Goal: Task Accomplishment & Management: Manage account settings

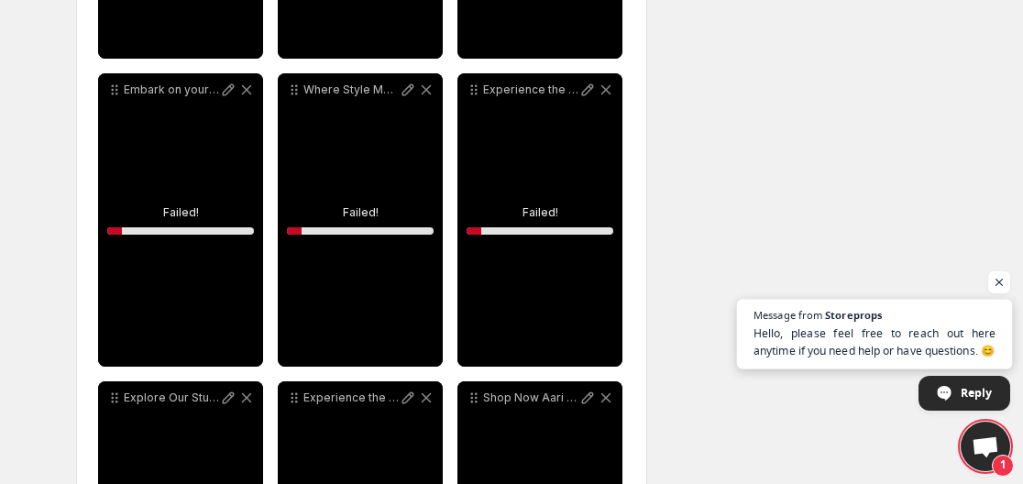
scroll to position [14212, 0]
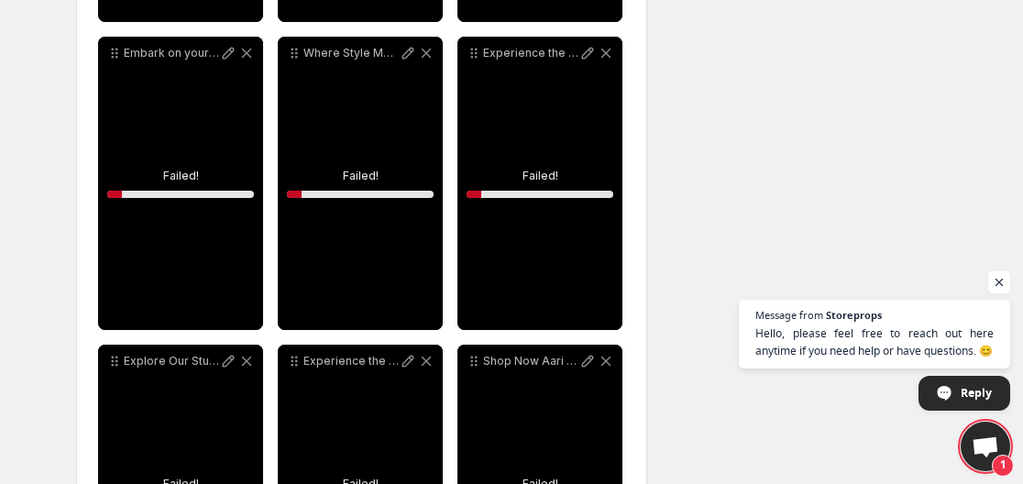
click at [996, 281] on span "Open chat" at bounding box center [999, 282] width 23 height 23
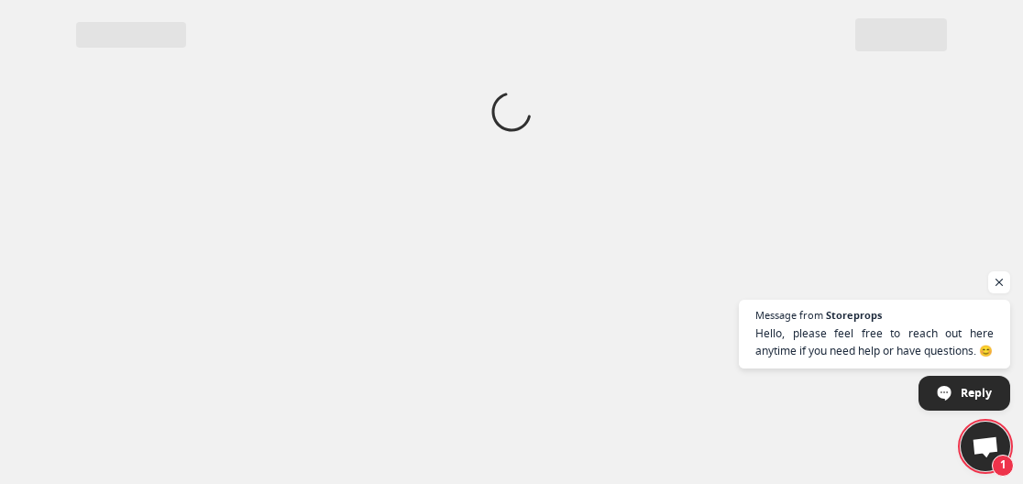
scroll to position [0, 0]
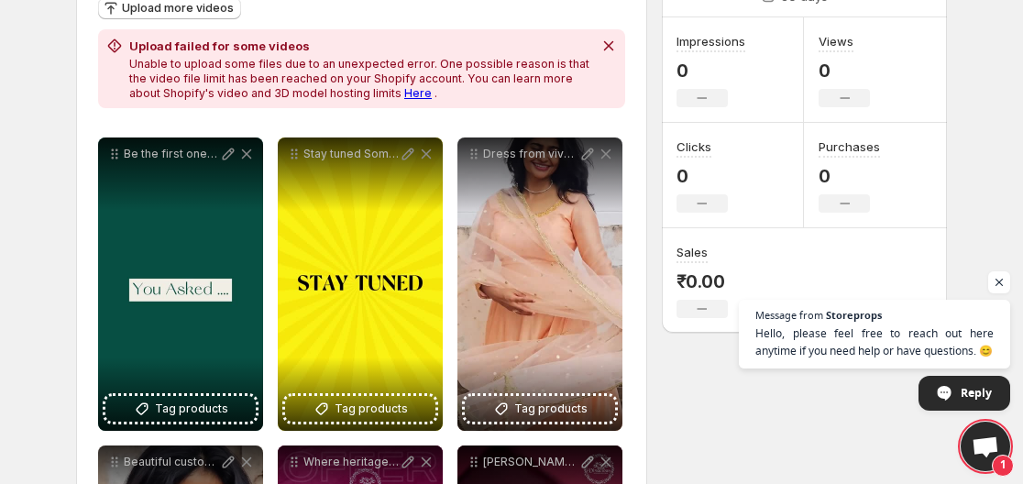
scroll to position [183, 0]
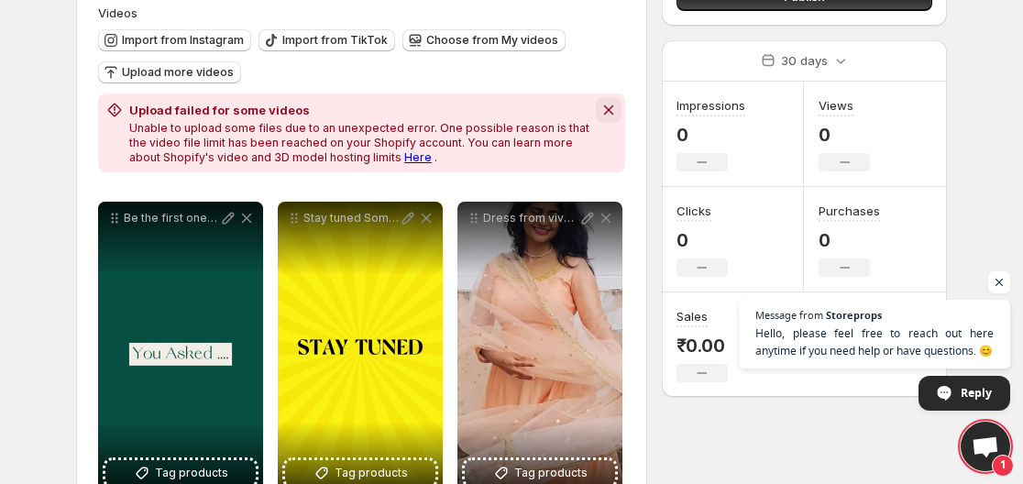
click at [605, 110] on icon "Dismiss notification" at bounding box center [609, 110] width 18 height 18
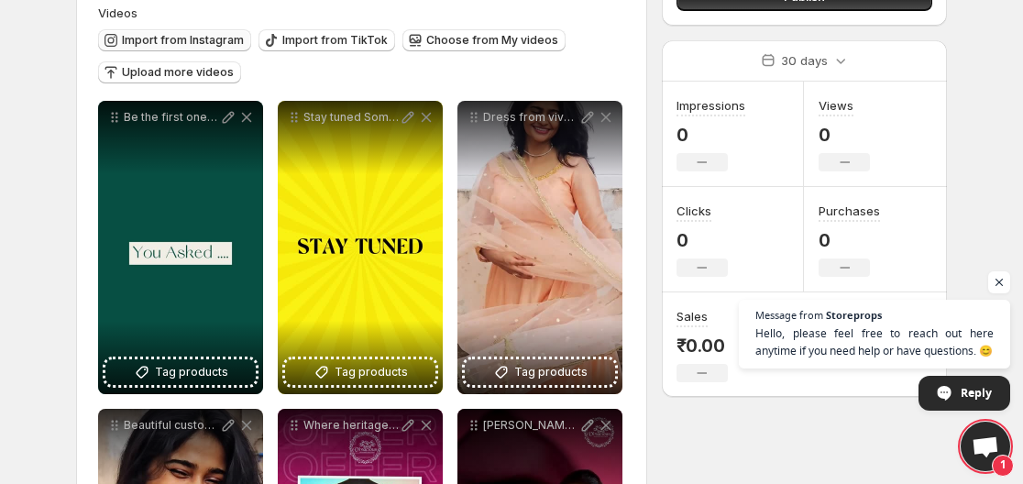
click at [206, 37] on span "Import from Instagram" at bounding box center [183, 40] width 122 height 15
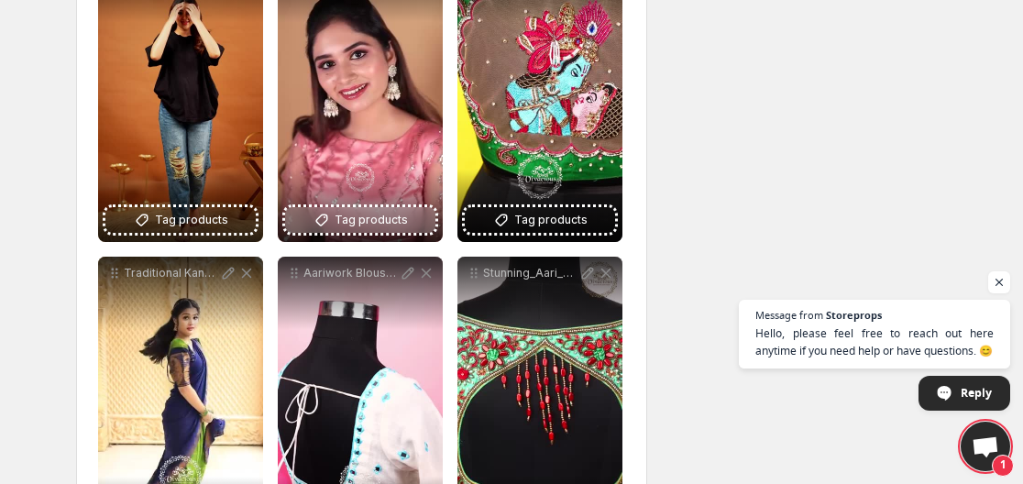
scroll to position [917, 0]
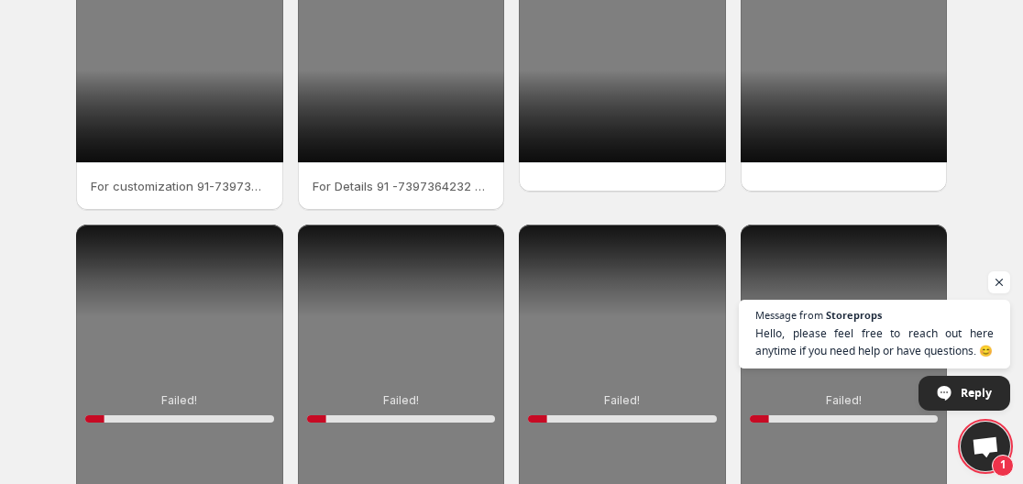
scroll to position [515, 0]
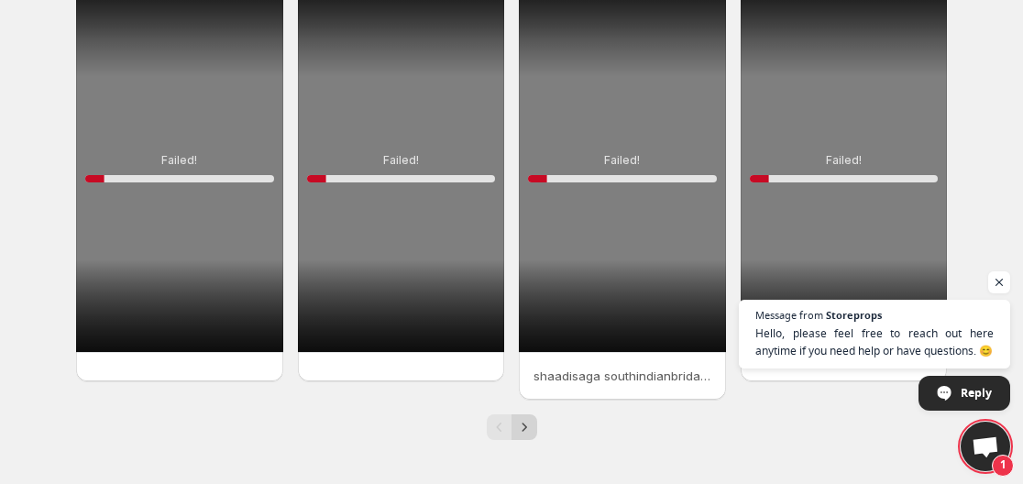
click at [525, 425] on icon "Next" at bounding box center [524, 427] width 18 height 18
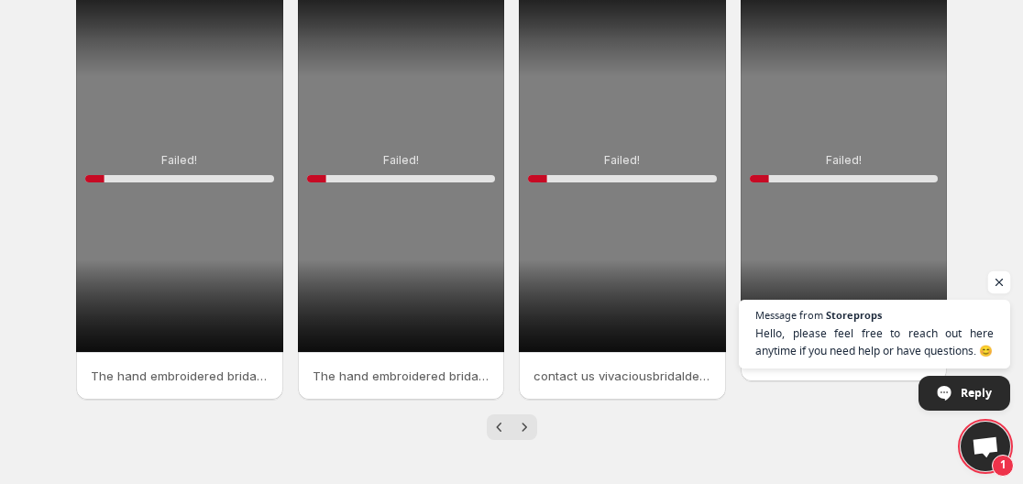
click at [998, 280] on span "Open chat" at bounding box center [999, 282] width 23 height 23
click at [1001, 281] on span "Open chat" at bounding box center [999, 282] width 23 height 23
click at [996, 283] on span "Open chat" at bounding box center [999, 282] width 23 height 23
click at [999, 281] on span "Open chat" at bounding box center [999, 282] width 23 height 23
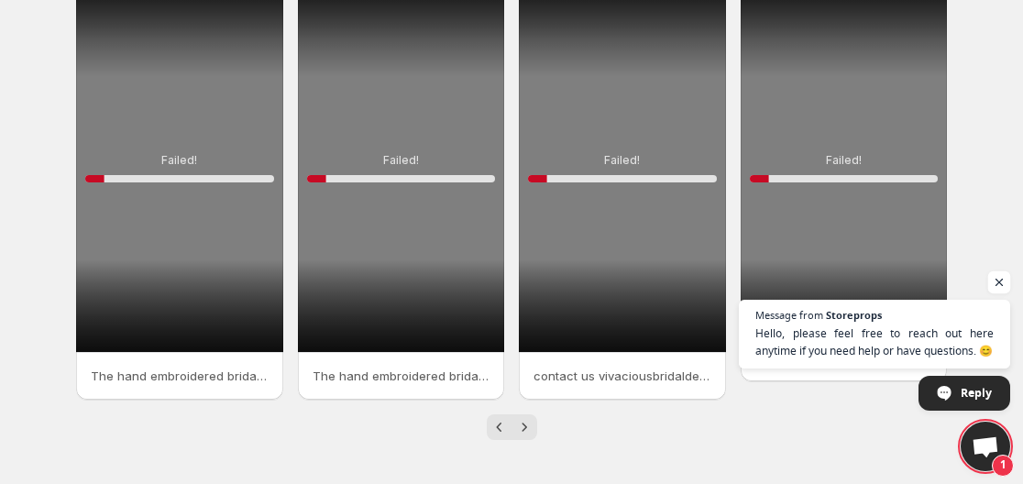
click at [999, 281] on span "Open chat" at bounding box center [999, 282] width 23 height 23
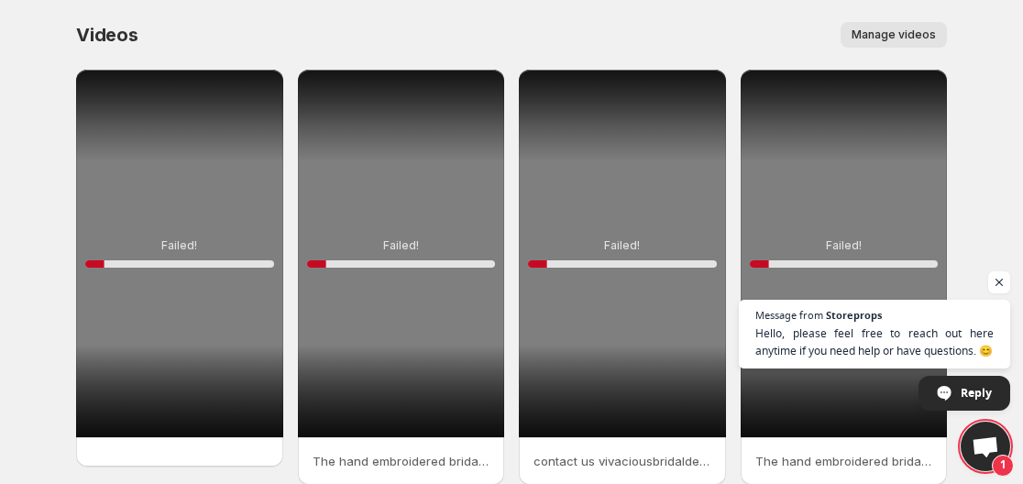
click at [888, 31] on span "Manage videos" at bounding box center [894, 35] width 84 height 15
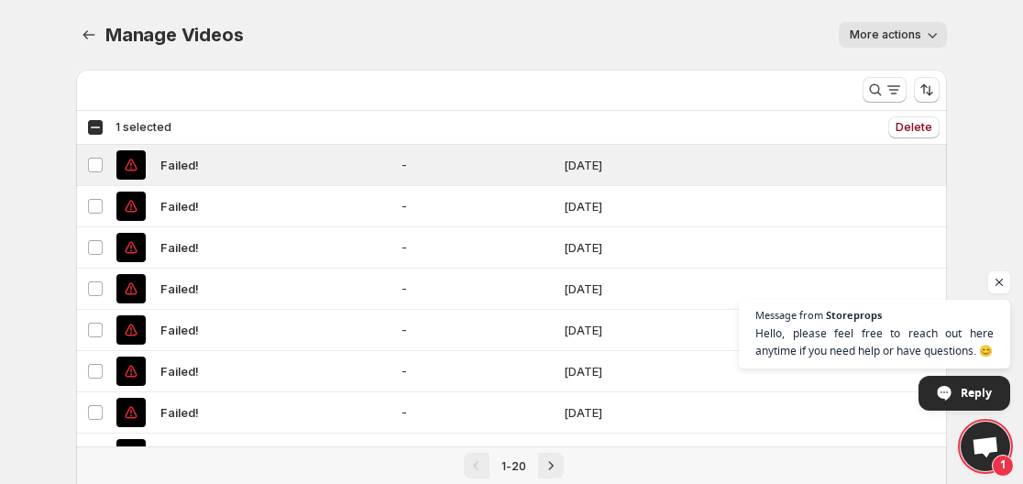
click at [94, 128] on div "Select all 20 videos 1 selected" at bounding box center [129, 127] width 84 height 17
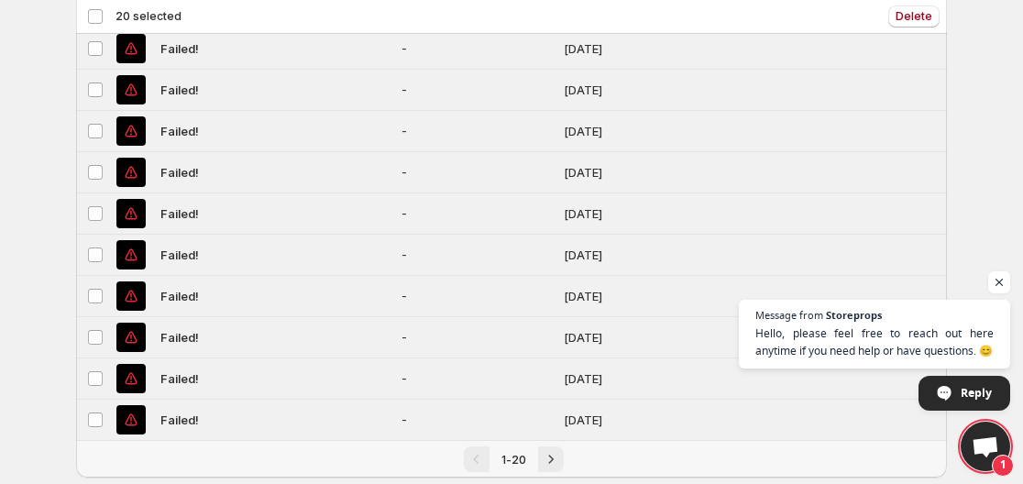
scroll to position [567, 0]
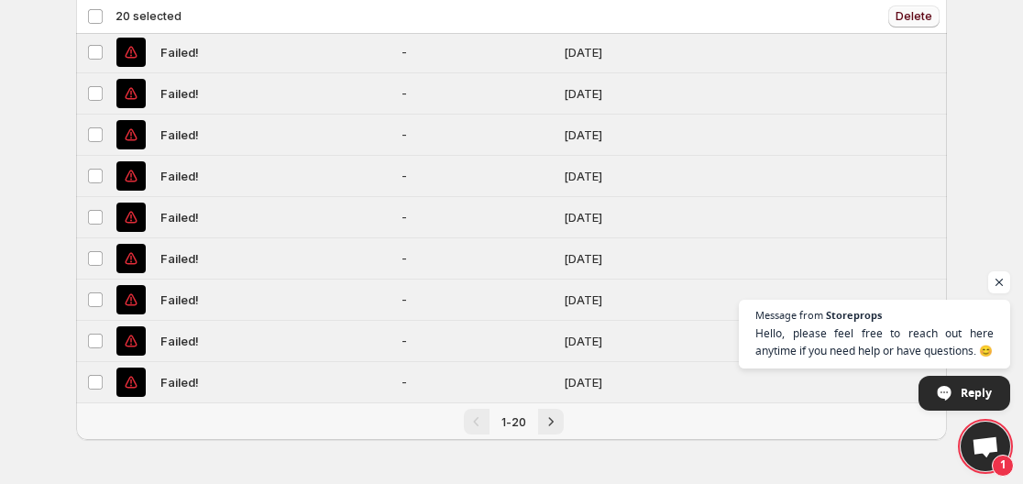
click at [922, 13] on span "Delete" at bounding box center [914, 16] width 37 height 15
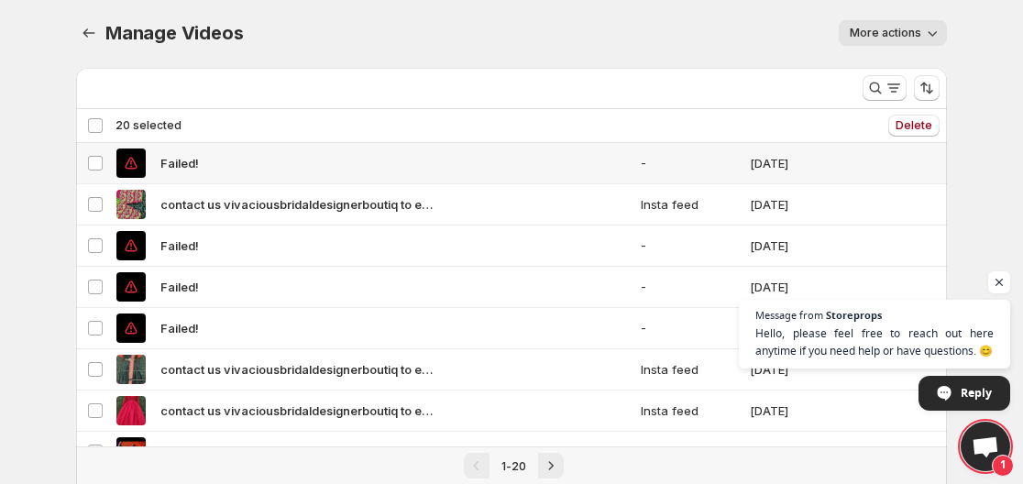
scroll to position [0, 0]
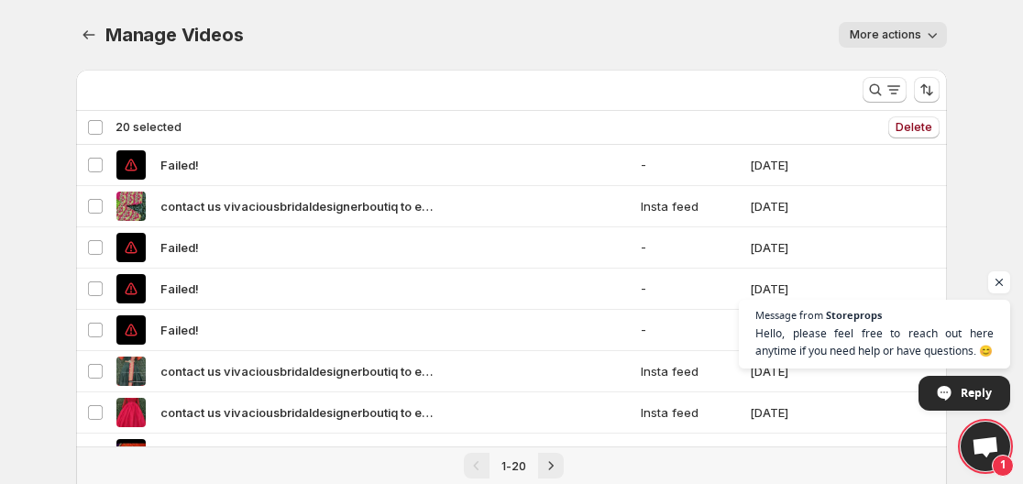
click at [100, 128] on div "Deselect all 20 videos 20 selected" at bounding box center [134, 127] width 94 height 17
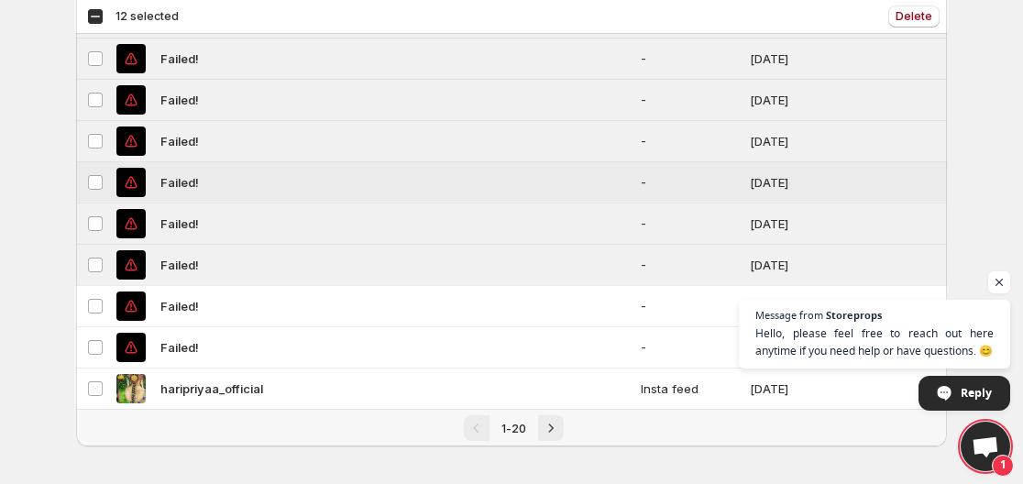
scroll to position [567, 0]
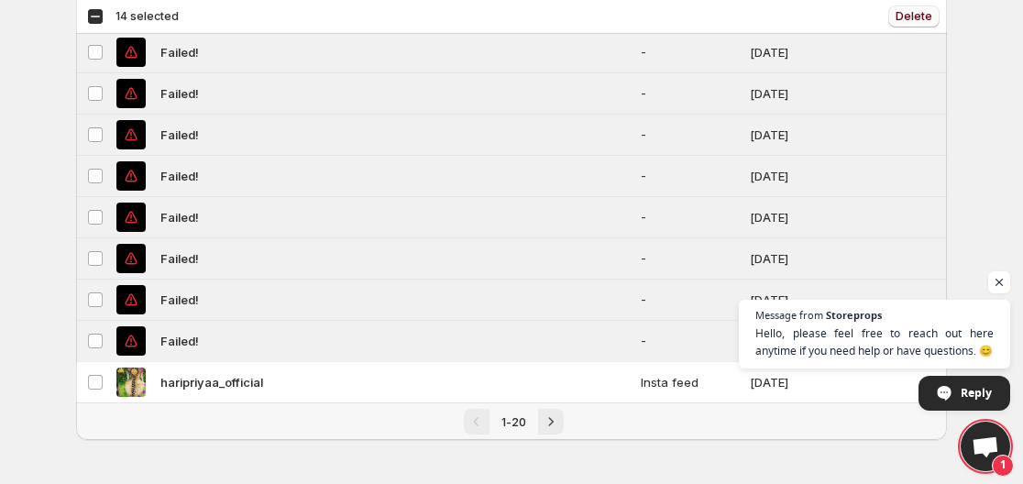
click at [904, 10] on span "Delete" at bounding box center [914, 16] width 37 height 15
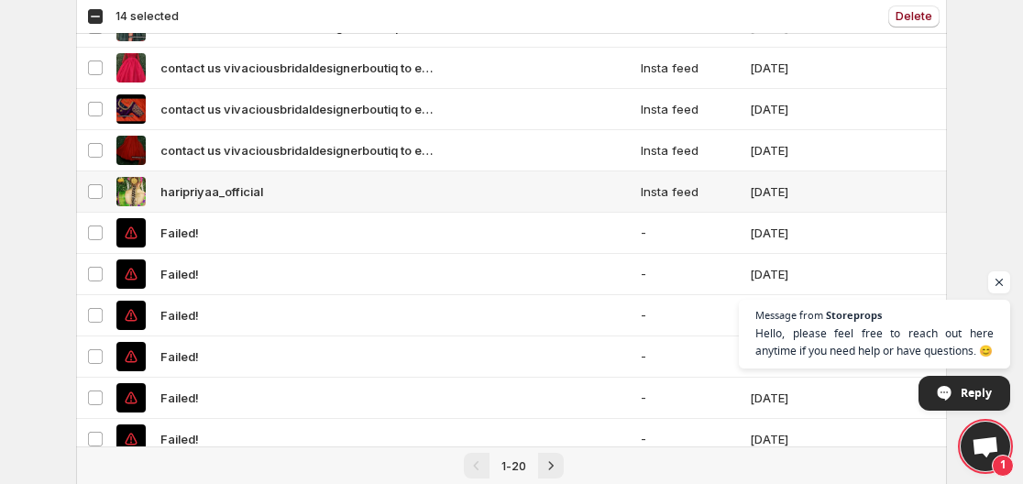
scroll to position [183, 0]
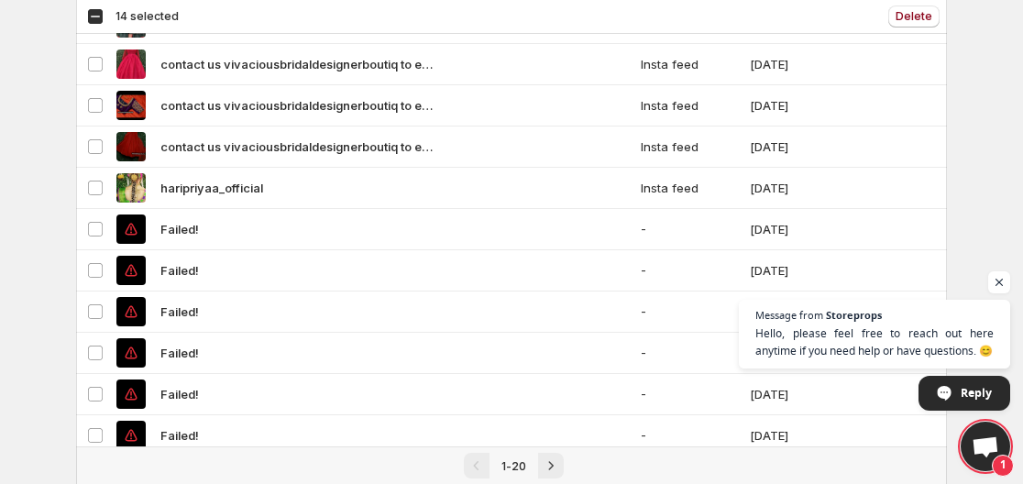
click at [95, 10] on div "Select all 20 videos 14 selected" at bounding box center [133, 16] width 92 height 17
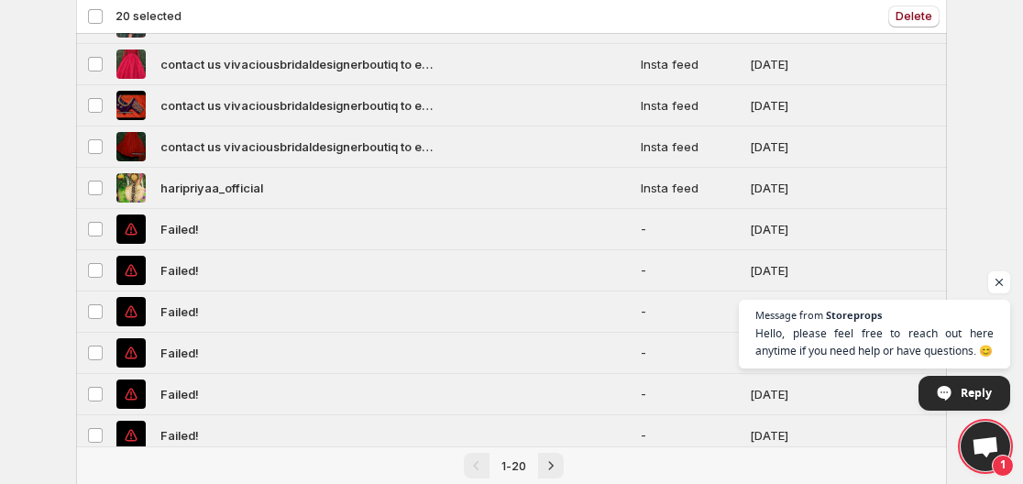
click at [95, 10] on div "Deselect all 20 videos 20 selected" at bounding box center [134, 16] width 94 height 17
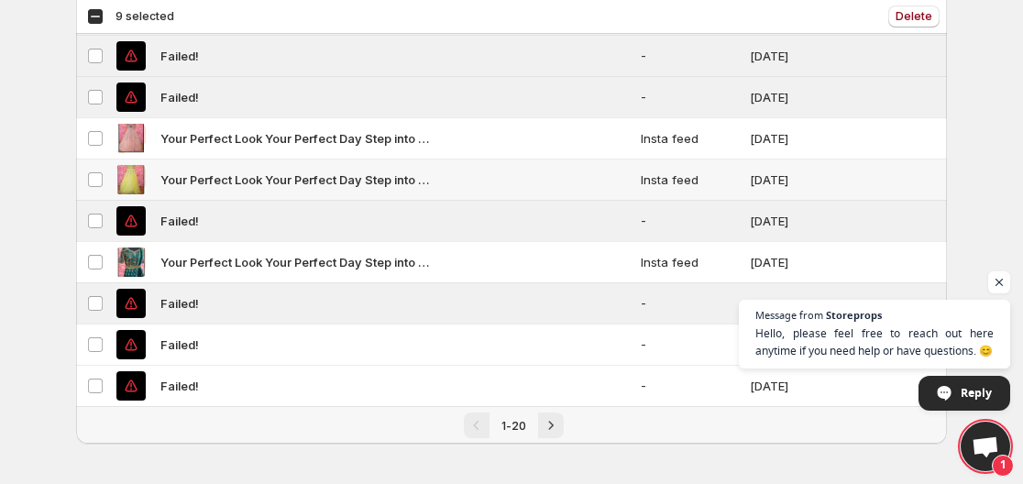
scroll to position [567, 0]
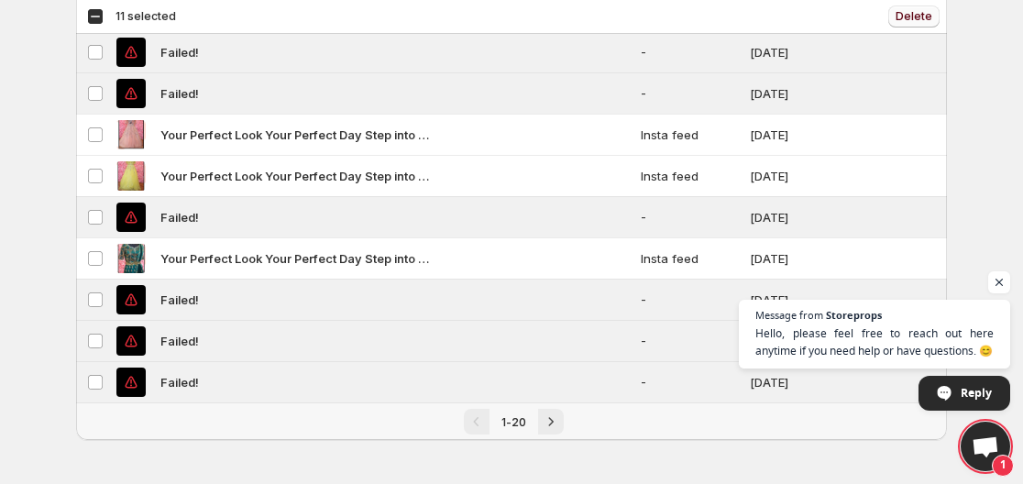
click at [911, 16] on span "Delete" at bounding box center [914, 16] width 37 height 15
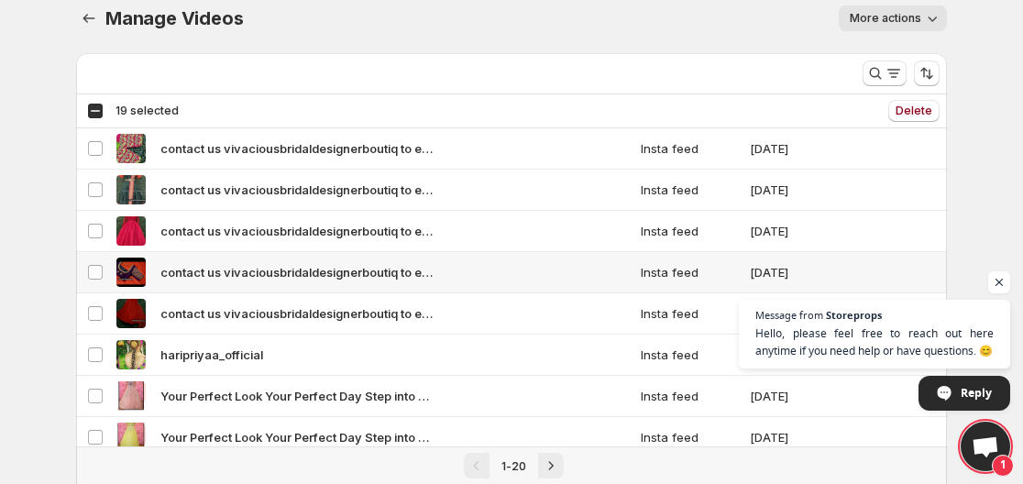
scroll to position [0, 0]
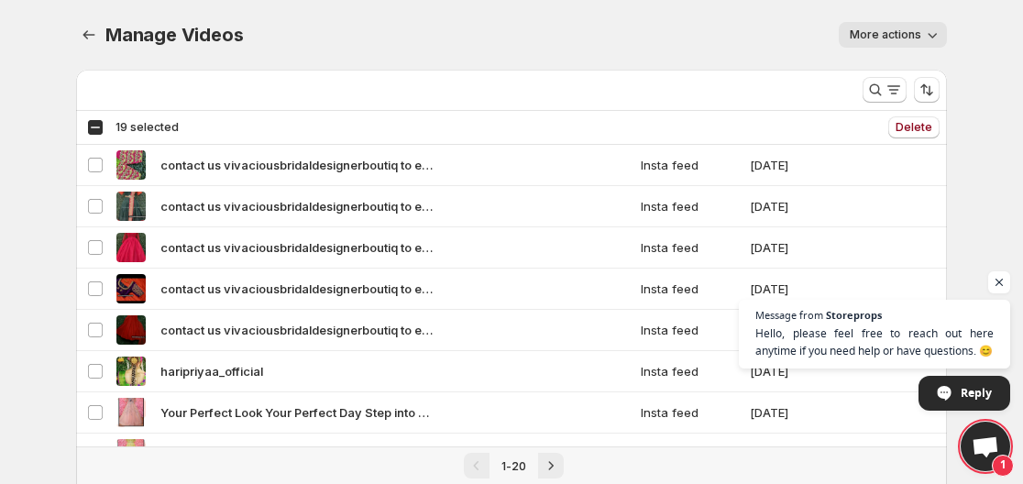
click at [92, 127] on div "Select all 20 videos 19 selected" at bounding box center [133, 127] width 92 height 17
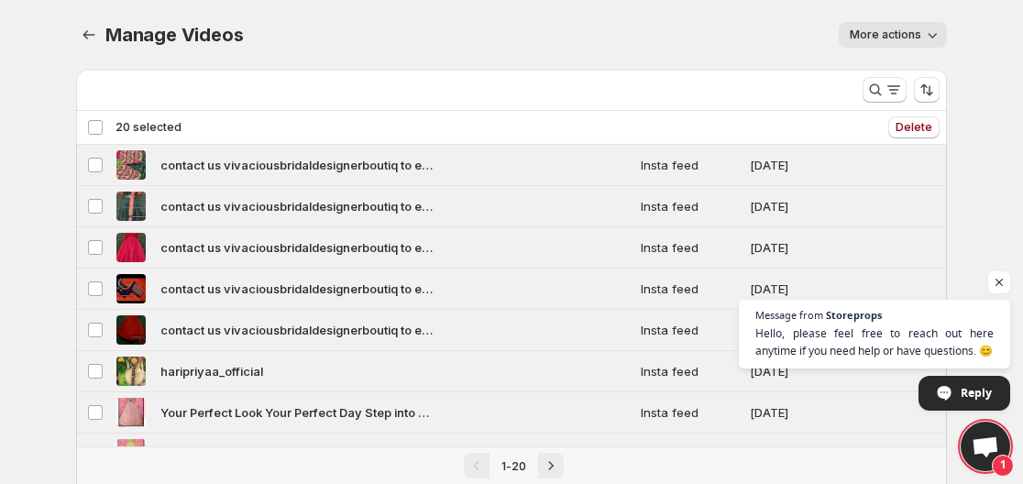
click at [92, 127] on div "Deselect all 20 videos 20 selected" at bounding box center [134, 127] width 94 height 17
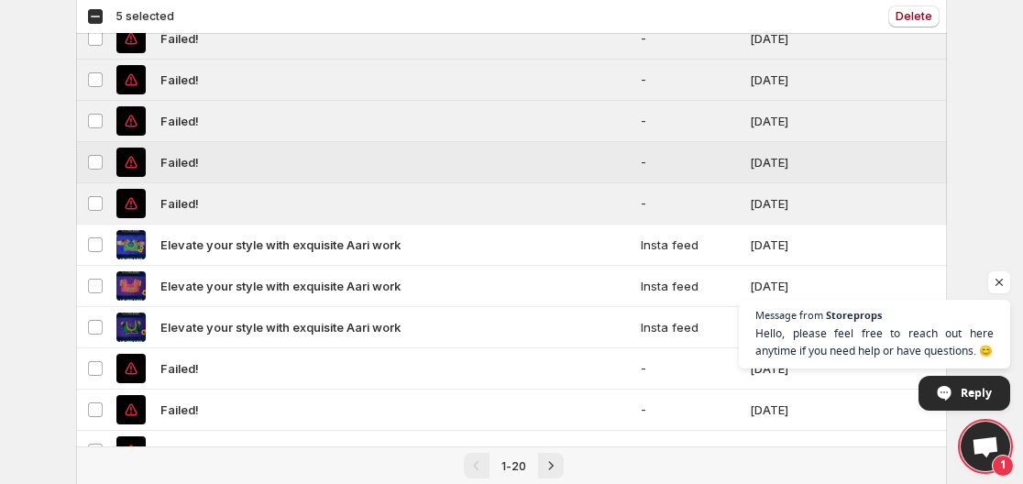
scroll to position [567, 0]
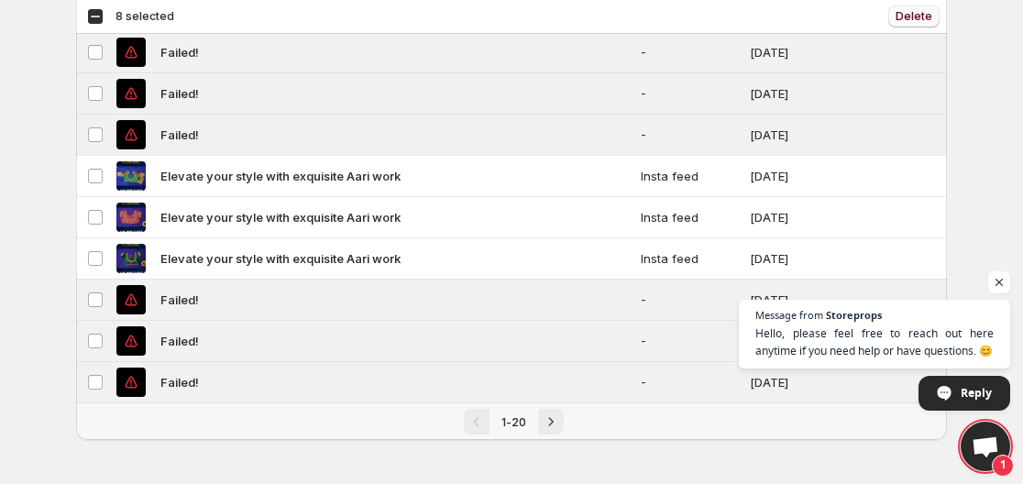
click at [906, 19] on span "Delete" at bounding box center [914, 16] width 37 height 15
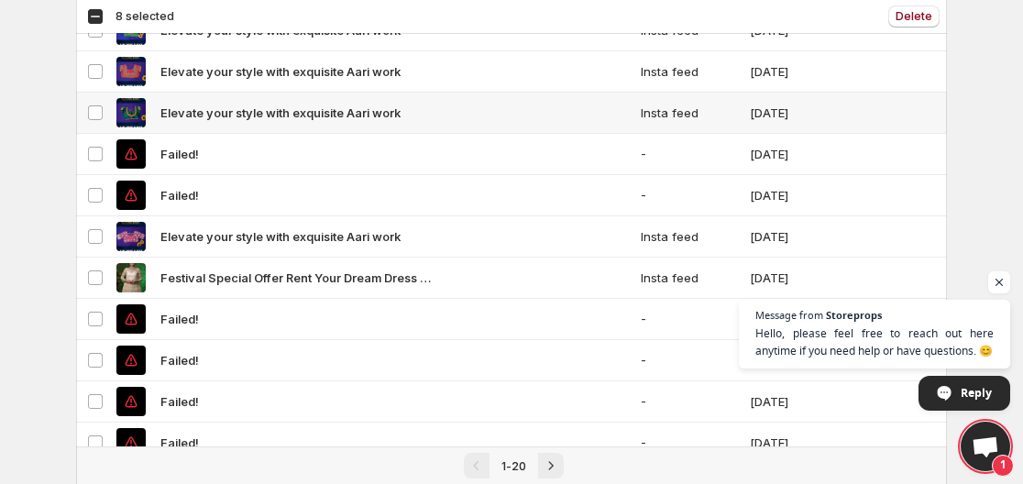
scroll to position [475, 0]
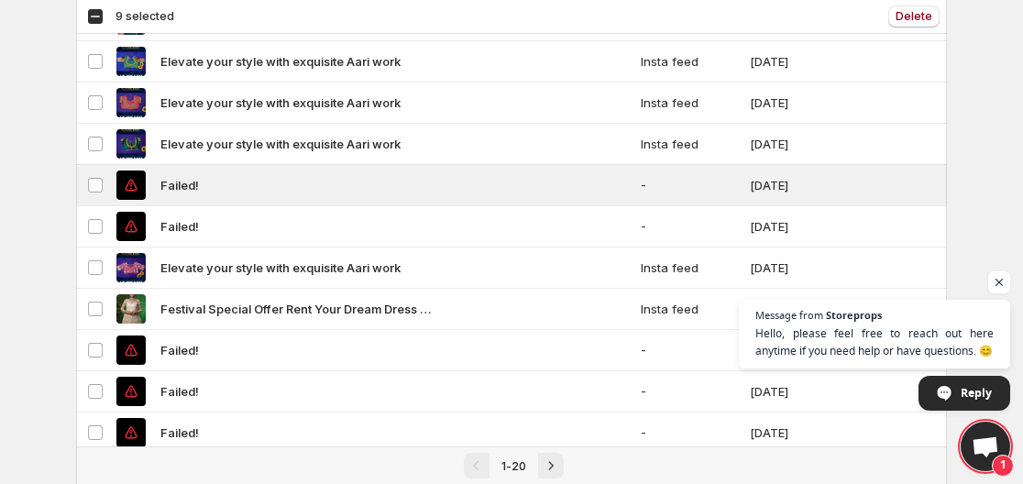
click at [90, 13] on div "Select all 20 videos 9 selected" at bounding box center [130, 16] width 87 height 17
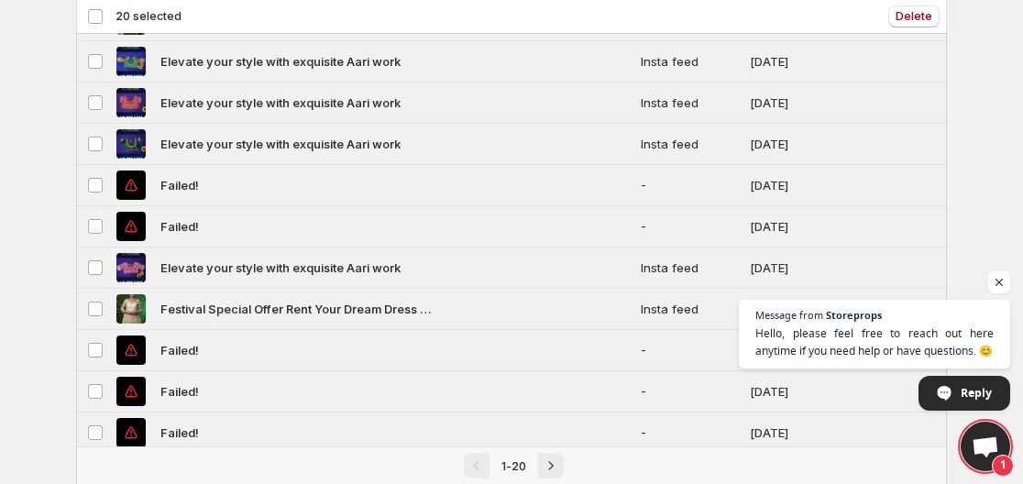
click at [94, 14] on div "Deselect all 20 videos 20 selected" at bounding box center [134, 16] width 94 height 17
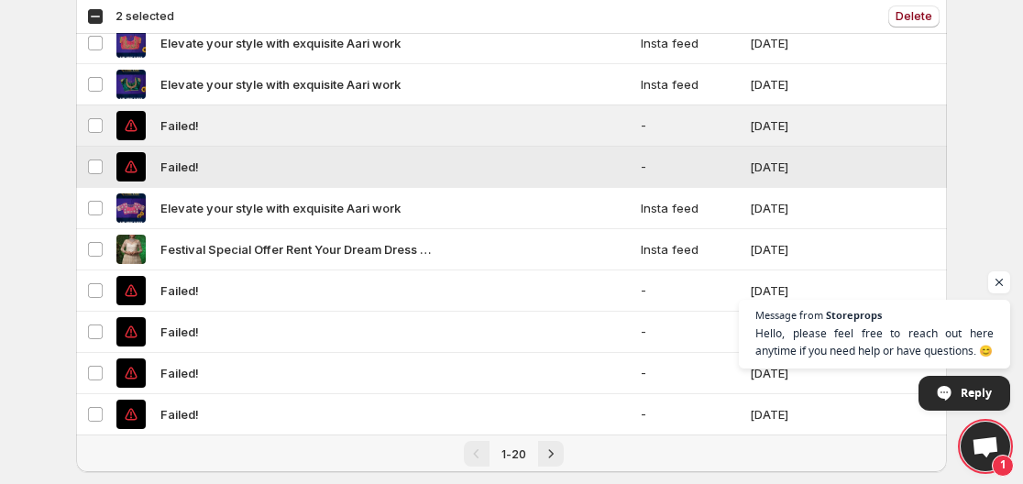
scroll to position [567, 0]
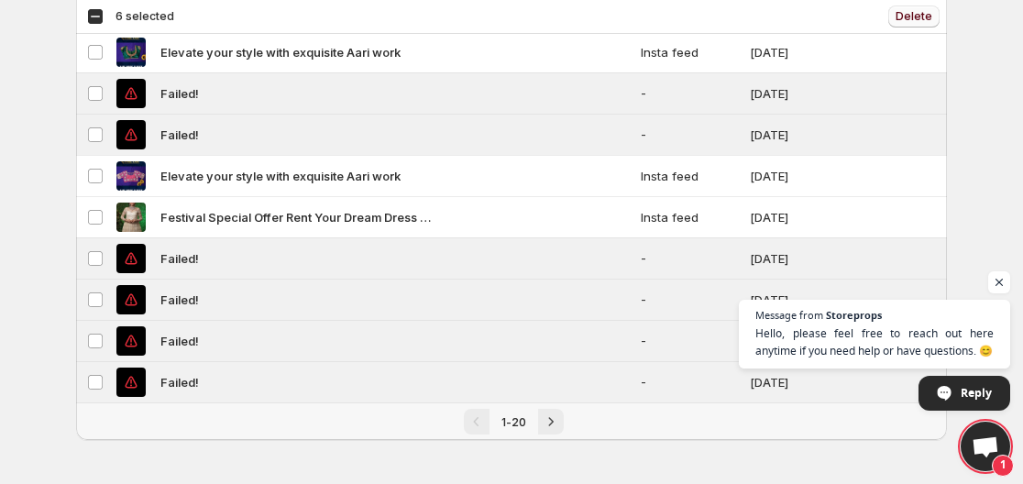
click at [921, 17] on span "Delete" at bounding box center [914, 16] width 37 height 15
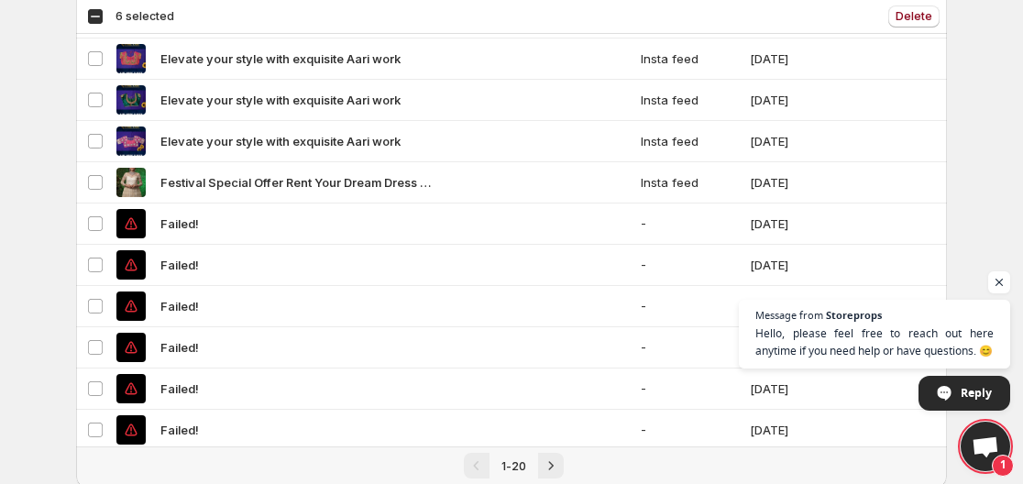
scroll to position [550, 0]
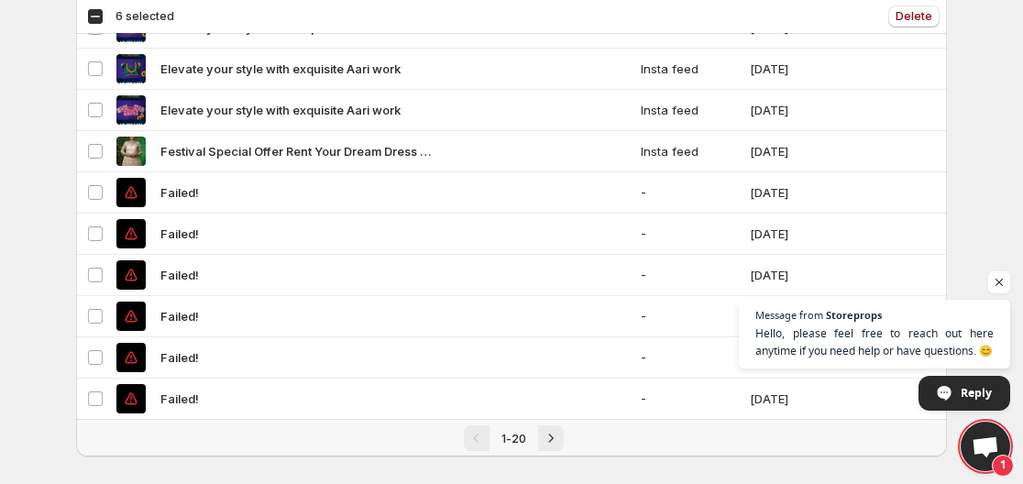
click at [93, 19] on div "Select all 20 videos 6 selected" at bounding box center [130, 16] width 87 height 17
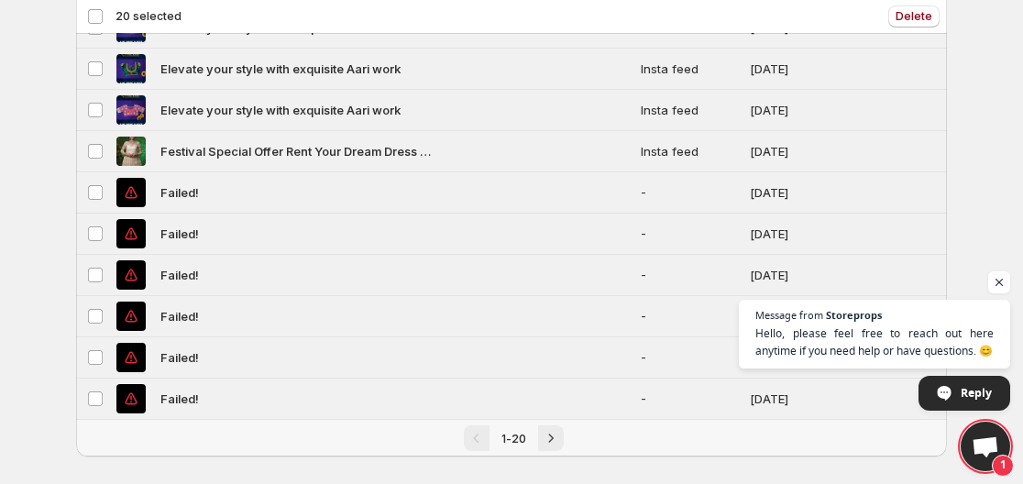
click at [91, 19] on div "Deselect all 20 videos 20 selected" at bounding box center [134, 16] width 94 height 17
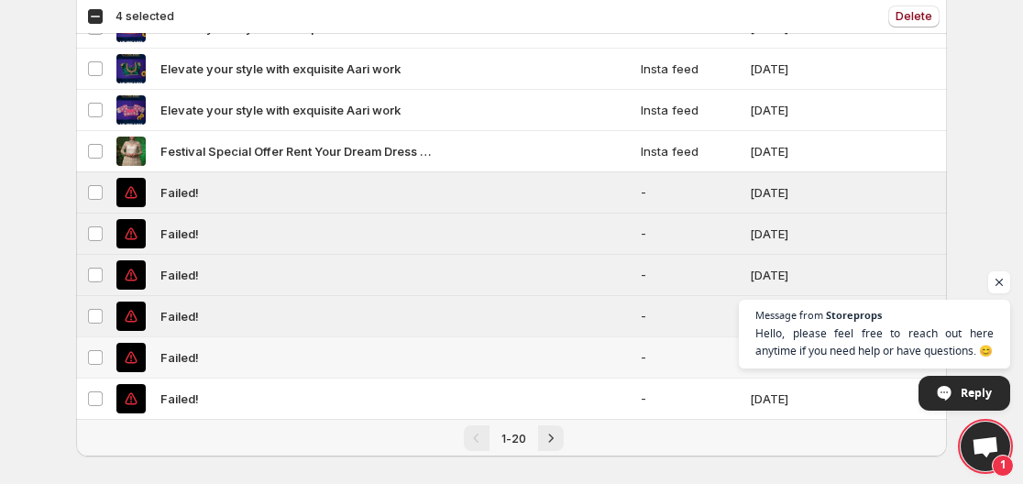
click at [95, 367] on td "Select video" at bounding box center [93, 357] width 35 height 41
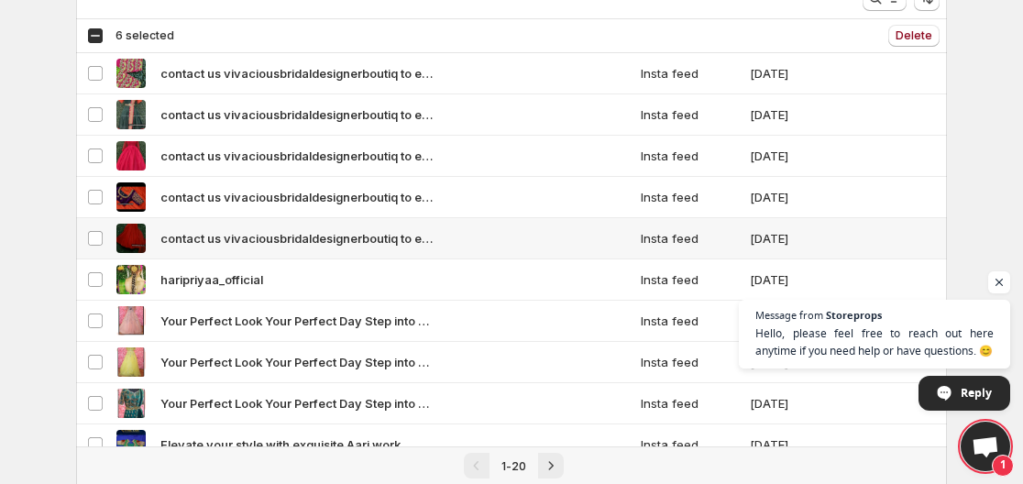
scroll to position [0, 0]
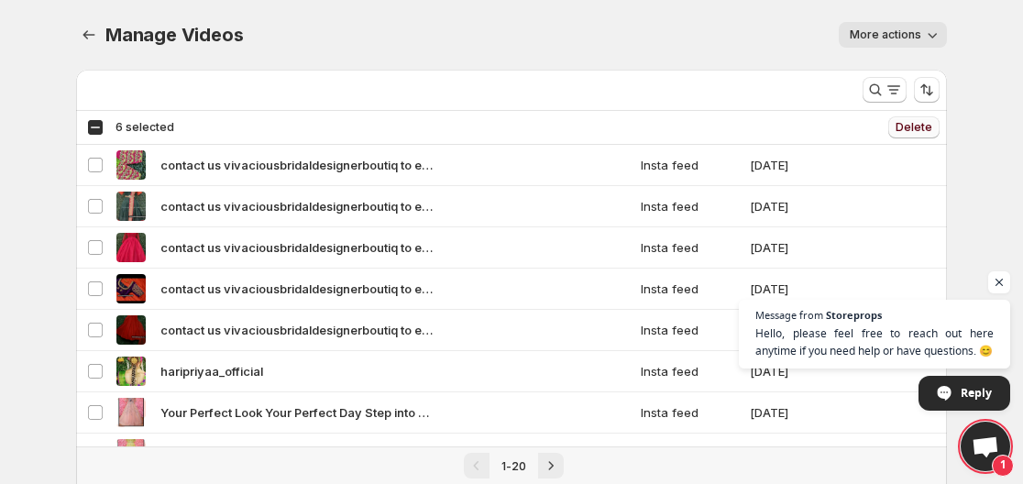
click at [917, 124] on span "Delete" at bounding box center [914, 127] width 37 height 15
click at [90, 129] on div "Select all 20 videos 6 selected" at bounding box center [130, 127] width 87 height 17
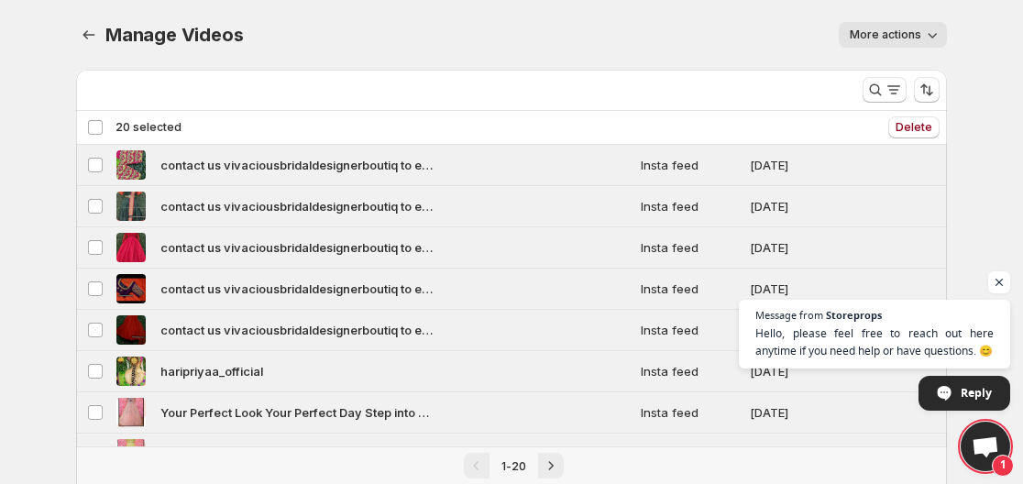
click at [90, 129] on div "Deselect all 20 videos 20 selected" at bounding box center [134, 127] width 94 height 17
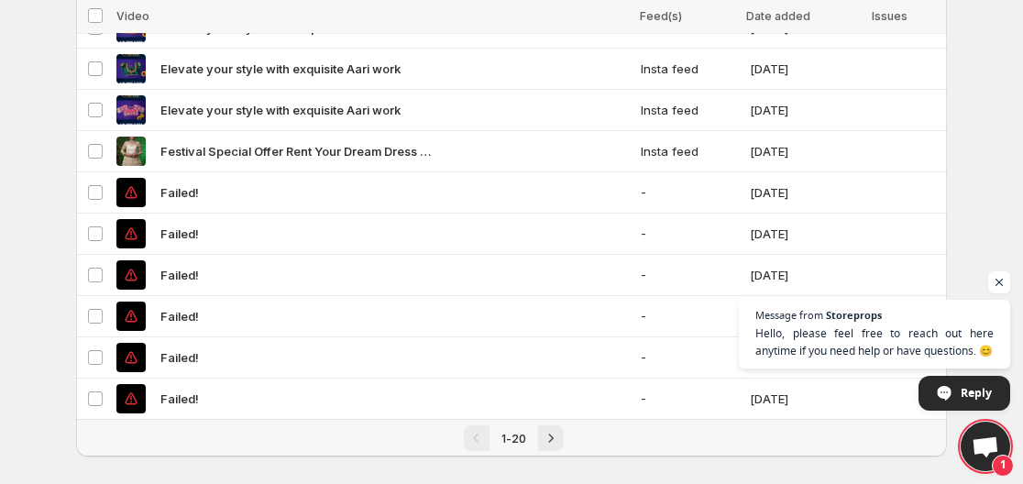
scroll to position [567, 0]
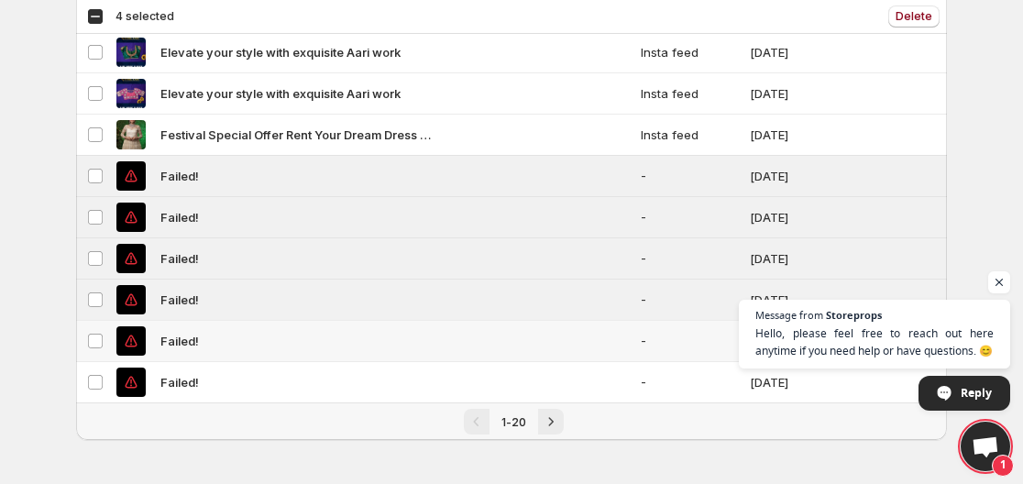
click at [97, 327] on td "Select video" at bounding box center [93, 341] width 35 height 41
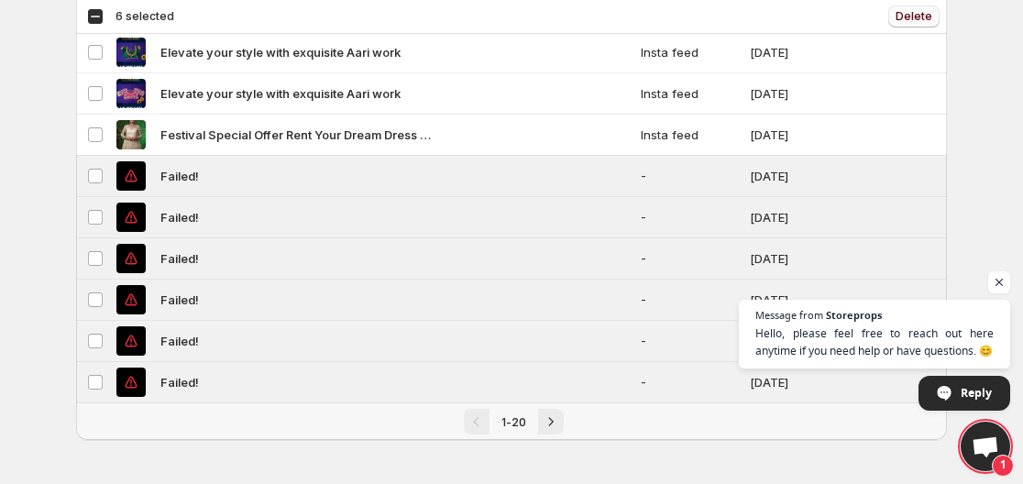
click at [911, 18] on span "Delete" at bounding box center [914, 16] width 37 height 15
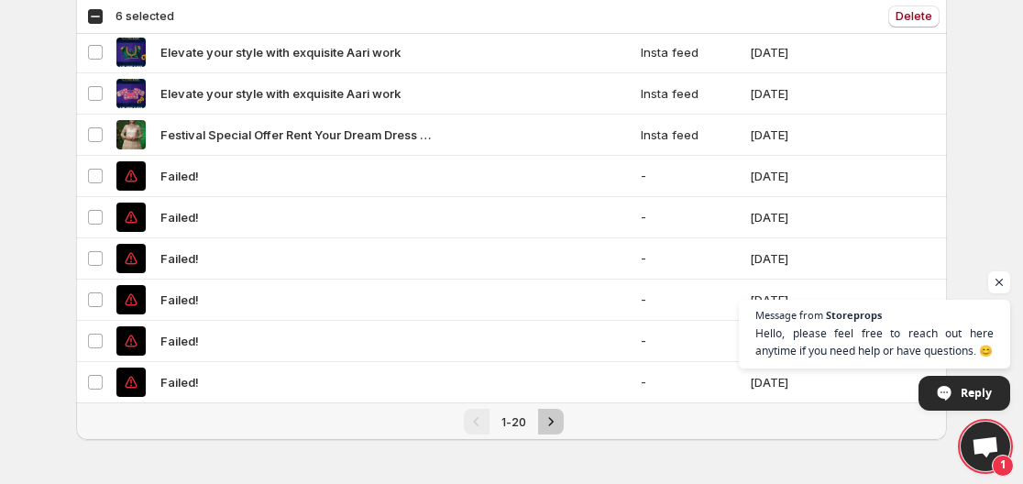
click at [552, 417] on icon "Next" at bounding box center [551, 422] width 18 height 18
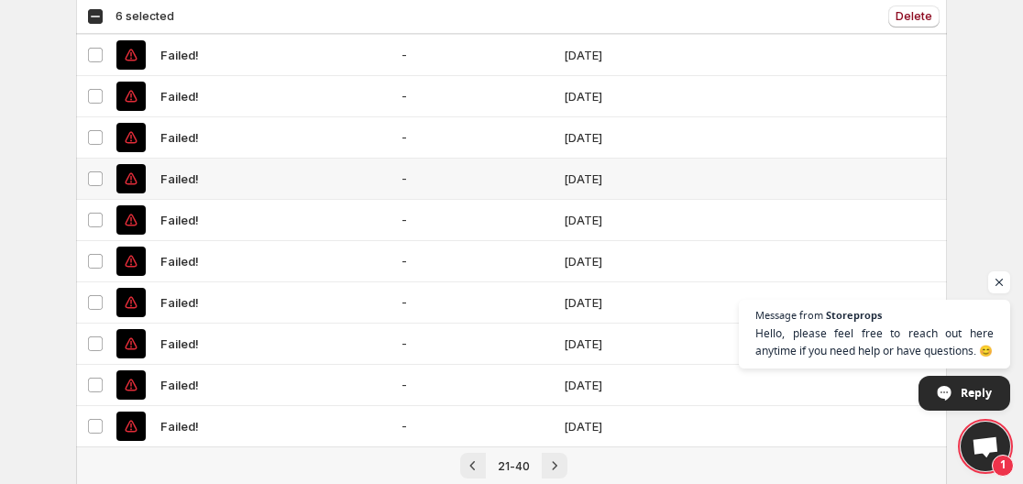
scroll to position [275, 0]
click at [98, 12] on div "Select all 20 videos 6 selected" at bounding box center [130, 16] width 87 height 17
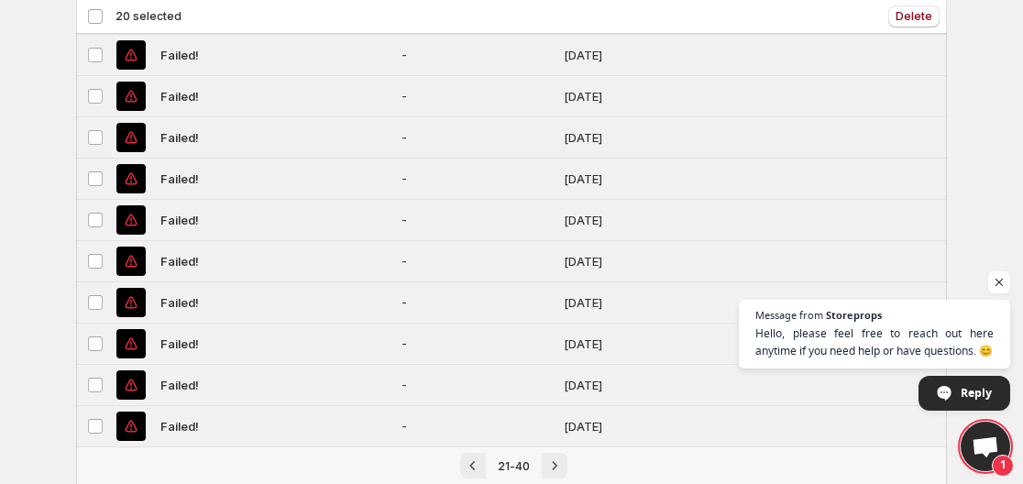
click at [98, 12] on div "Deselect all 20 videos 20 selected" at bounding box center [134, 16] width 94 height 17
click at [902, 19] on span "Delete" at bounding box center [914, 16] width 37 height 15
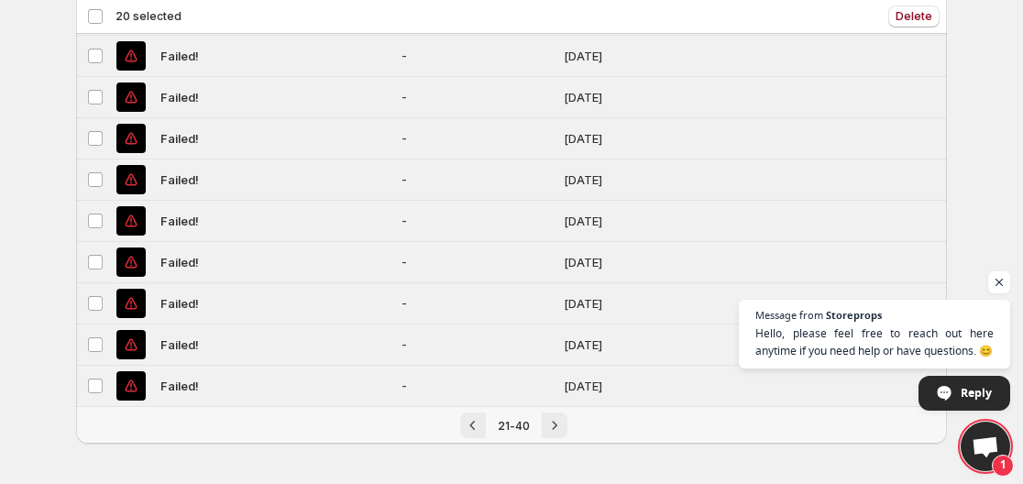
scroll to position [567, 0]
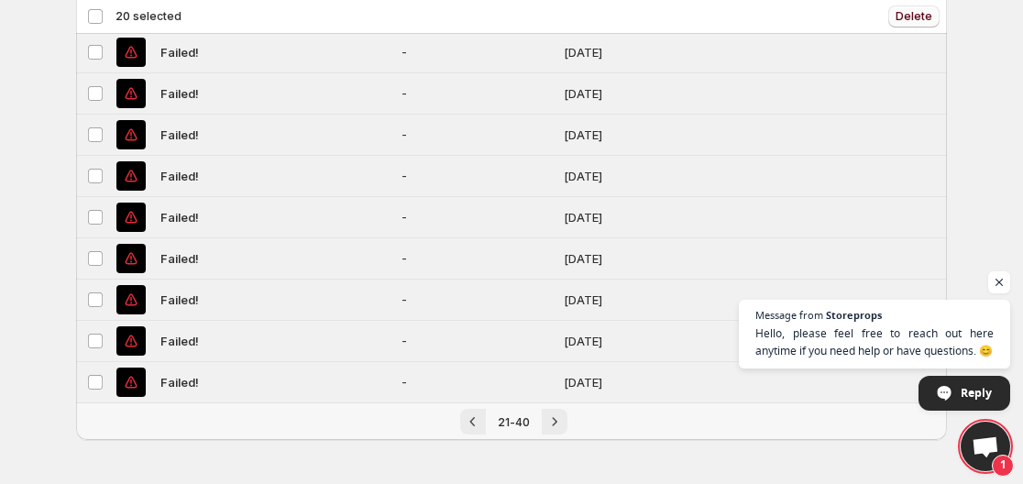
click at [900, 12] on span "Delete" at bounding box center [914, 16] width 37 height 15
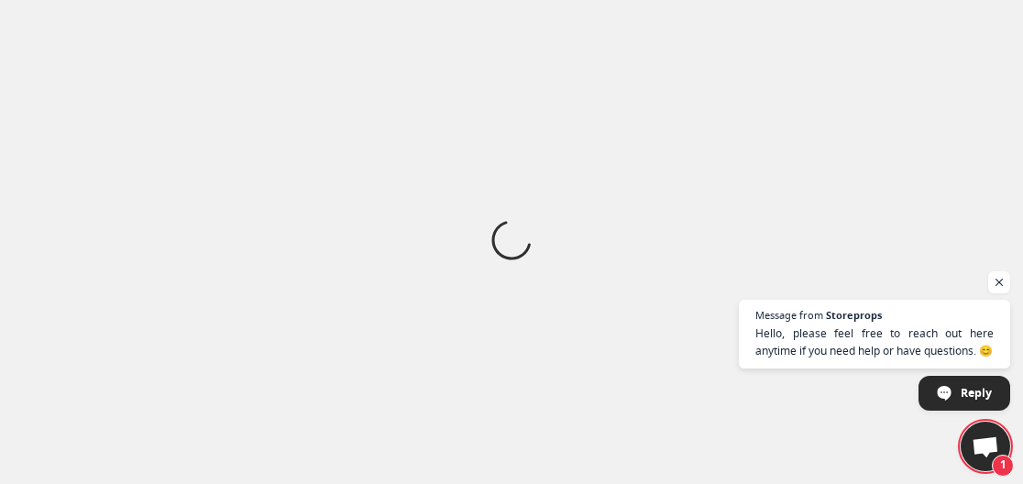
scroll to position [0, 0]
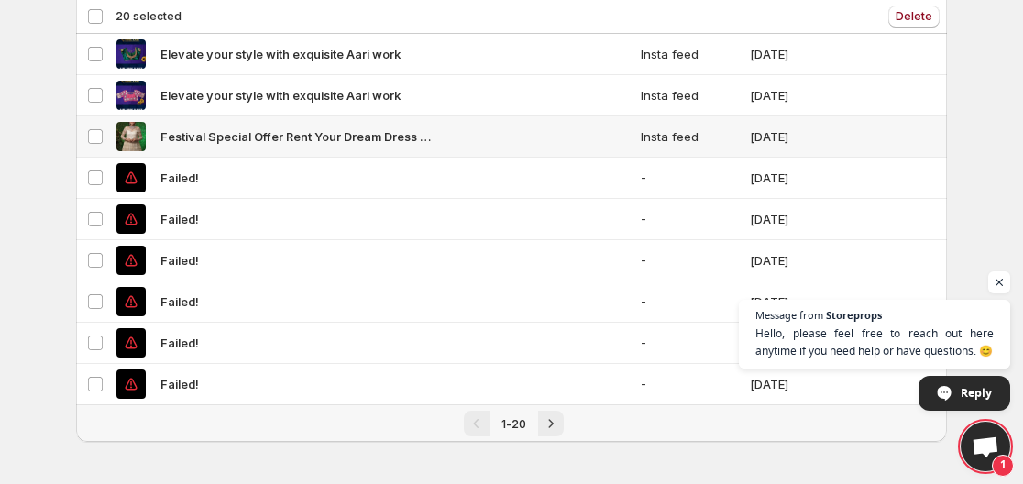
scroll to position [567, 0]
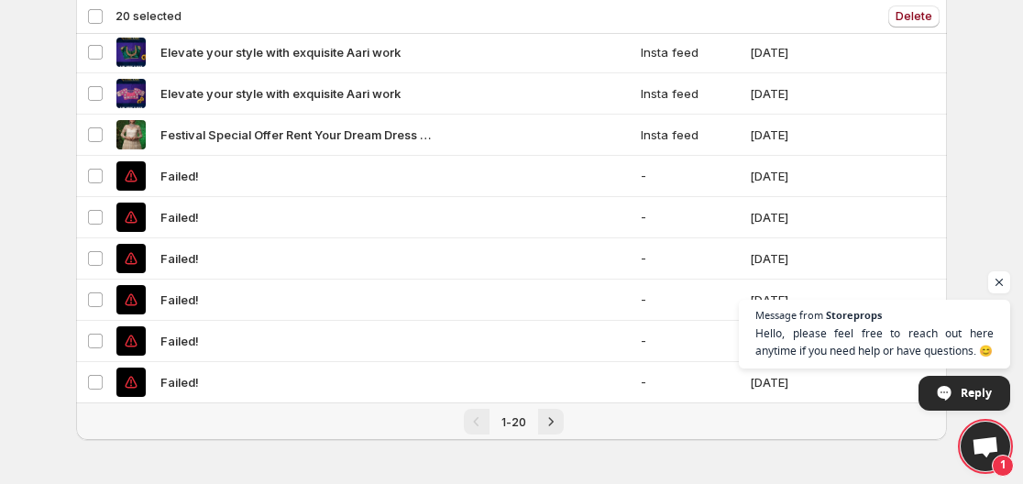
click at [93, 19] on div "Deselect all 20 videos 20 selected" at bounding box center [134, 16] width 94 height 17
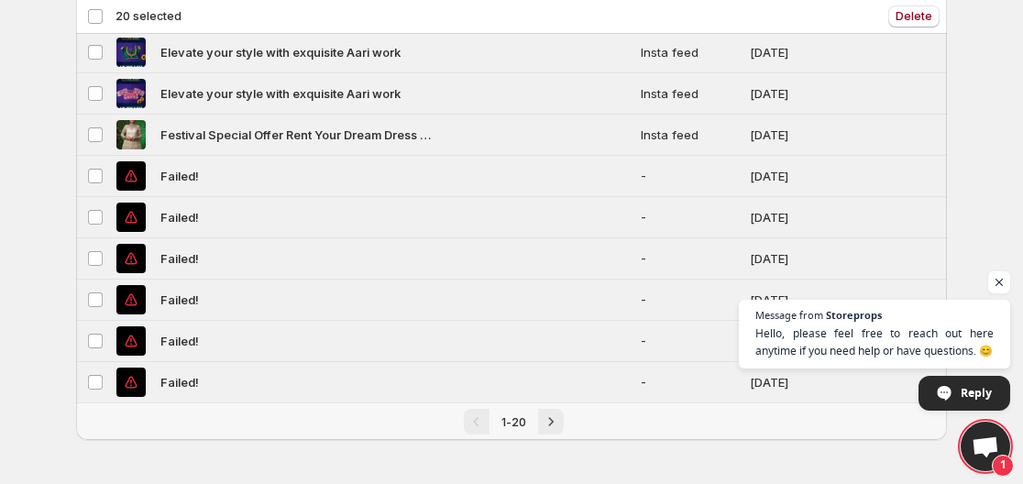
click at [93, 19] on div "Deselect all 20 videos 20 selected" at bounding box center [134, 16] width 94 height 17
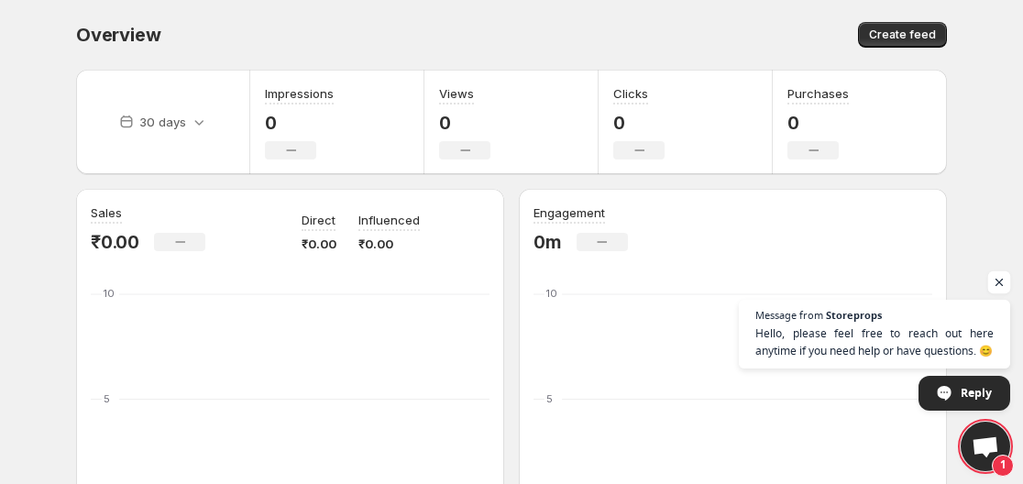
click at [1000, 277] on span "Open chat" at bounding box center [999, 282] width 23 height 23
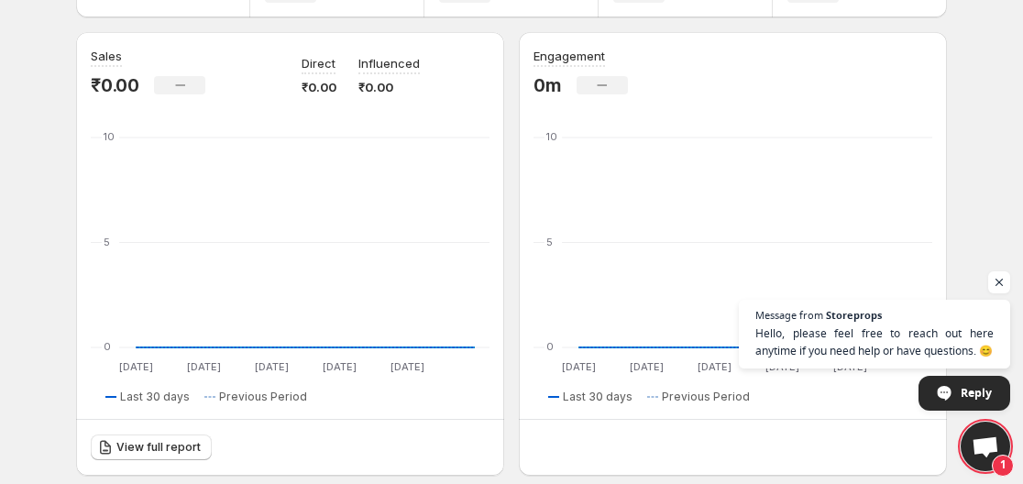
scroll to position [187, 0]
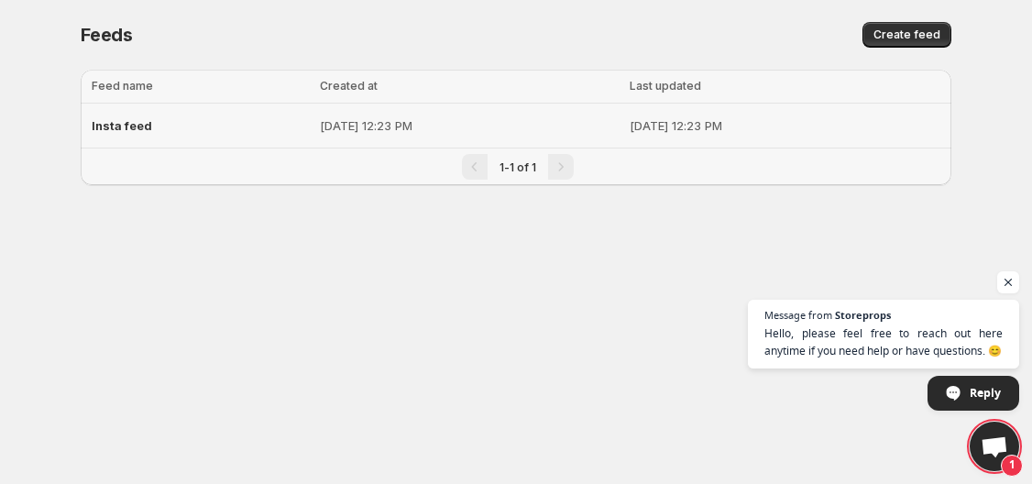
click at [183, 122] on div "Insta feed" at bounding box center [200, 125] width 217 height 33
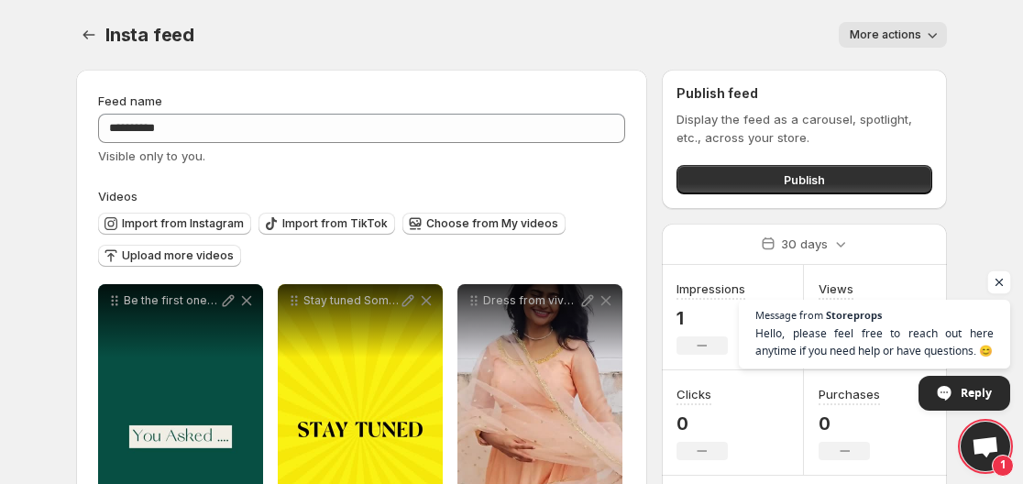
click at [1003, 284] on span "Open chat" at bounding box center [999, 282] width 23 height 23
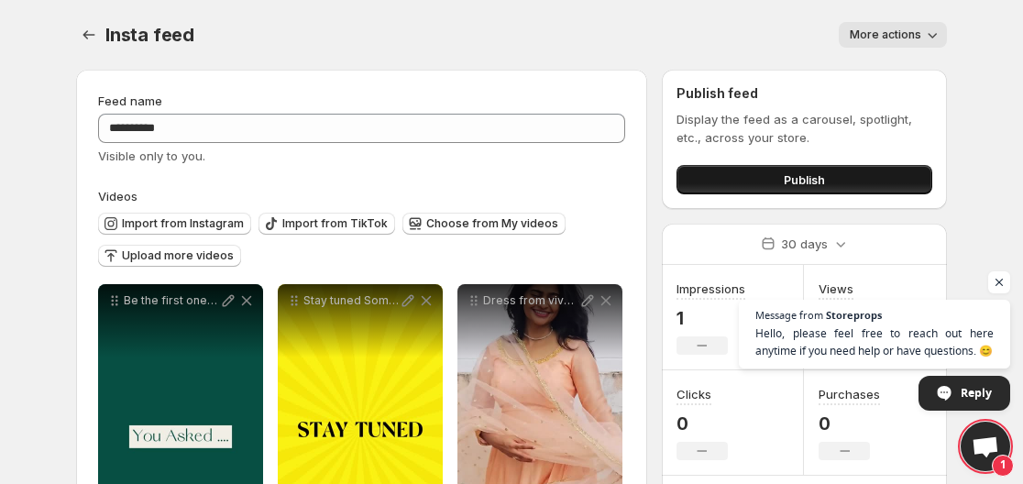
click at [755, 173] on button "Publish" at bounding box center [805, 179] width 256 height 29
click at [854, 171] on button "Publish" at bounding box center [805, 179] width 256 height 29
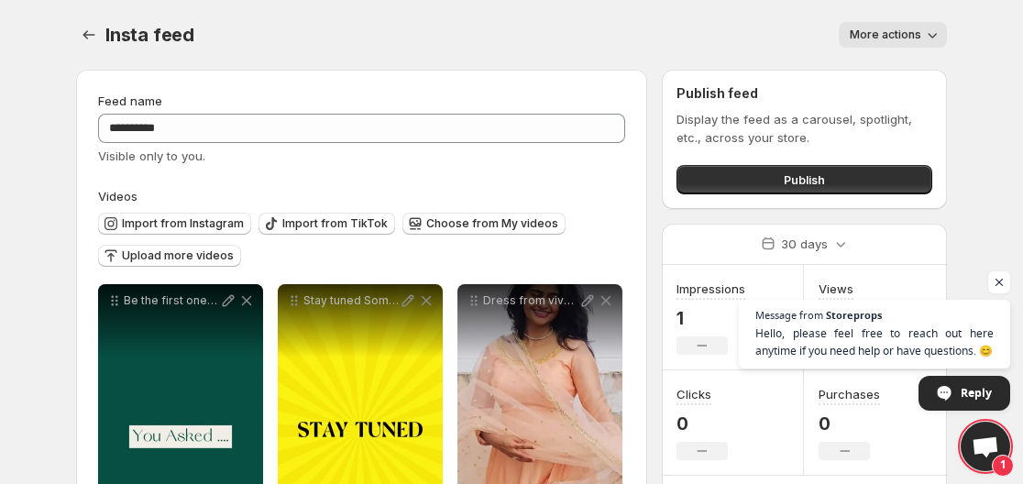
click at [888, 29] on span "More actions" at bounding box center [886, 35] width 72 height 15
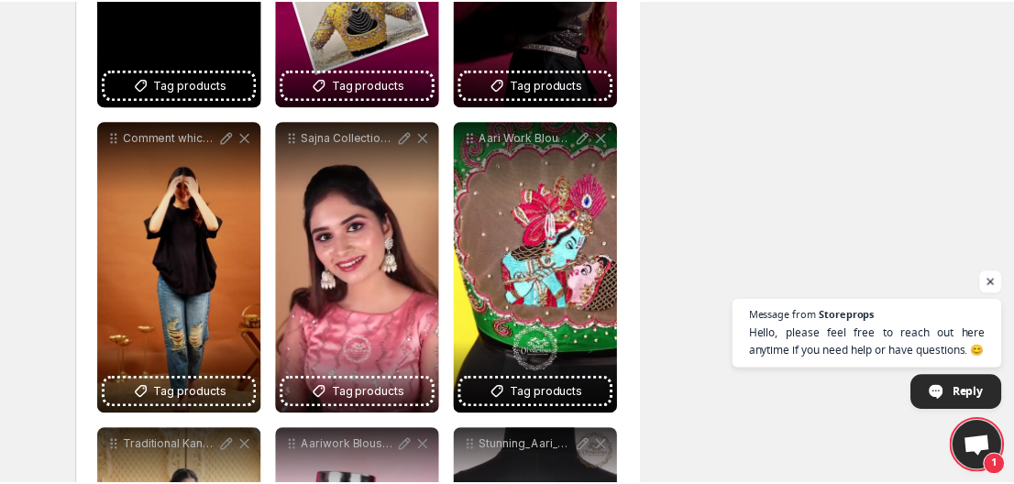
scroll to position [642, 0]
